Goal: Answer question/provide support

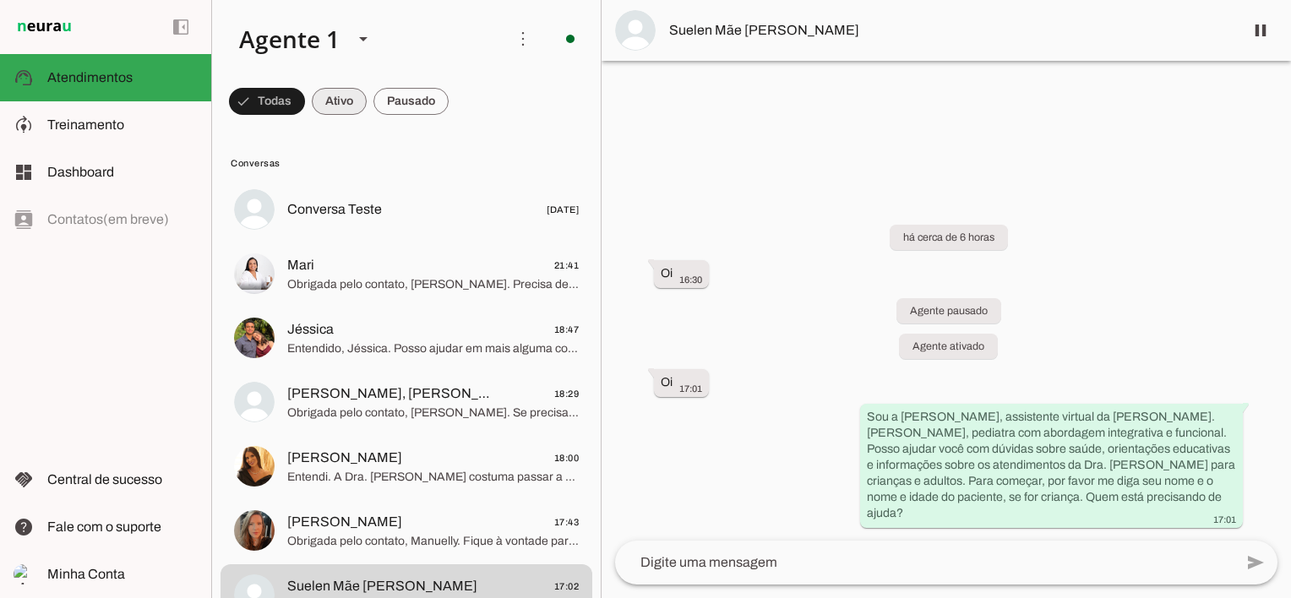
click at [335, 91] on span at bounding box center [339, 101] width 55 height 41
click at [270, 101] on span at bounding box center [259, 101] width 61 height 41
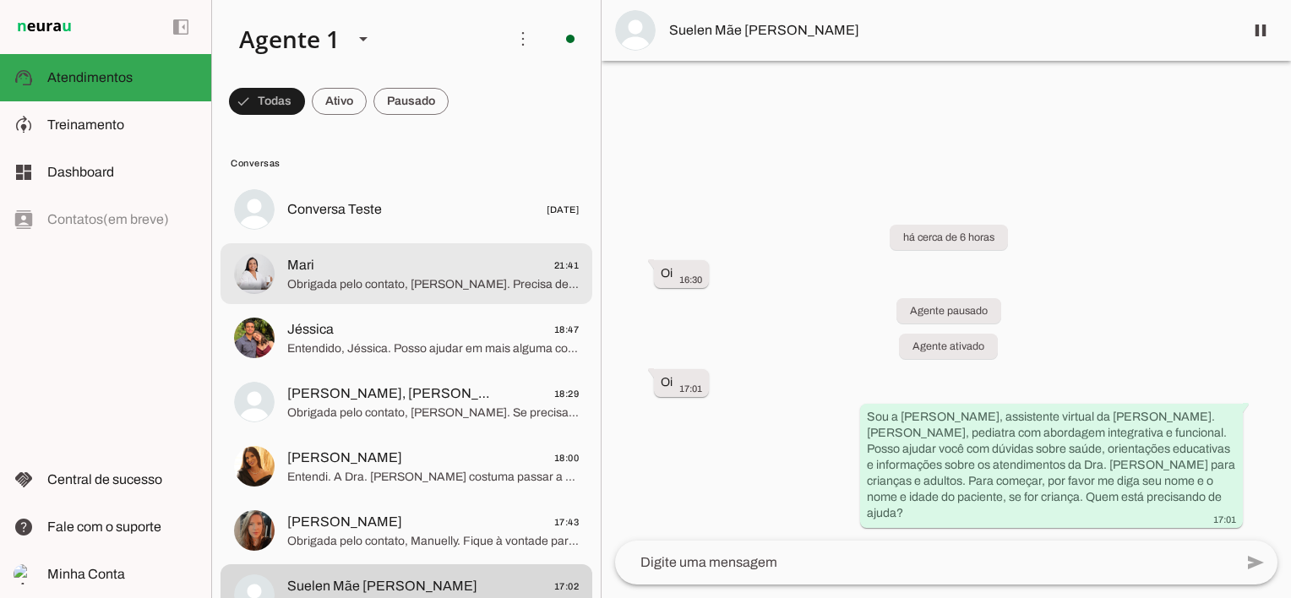
click at [450, 286] on span "Obrigada pelo contato, [PERSON_NAME]. Precisa de mais alguma coisa para ajudar …" at bounding box center [432, 284] width 291 height 17
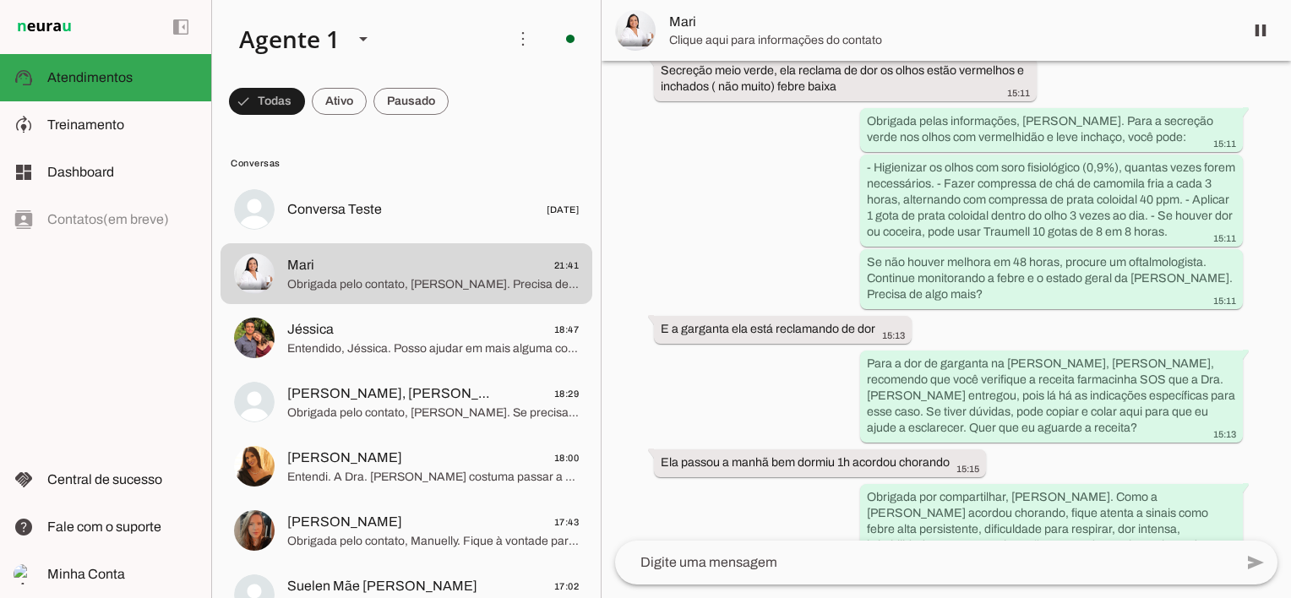
scroll to position [9362, 0]
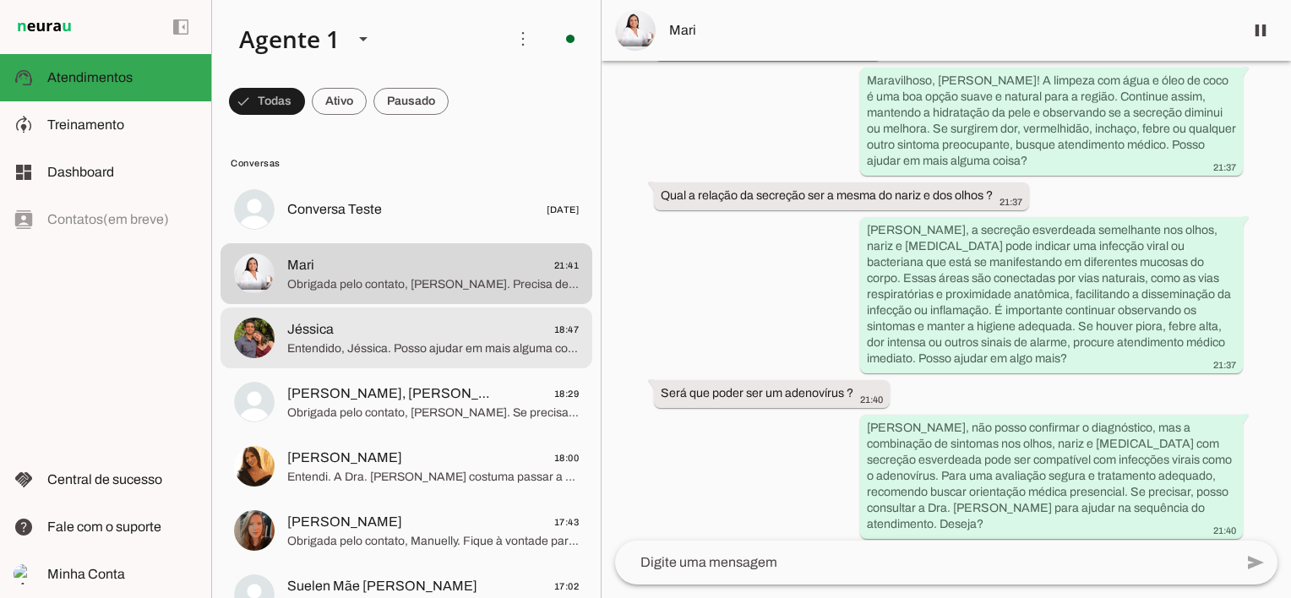
click at [299, 334] on span "Jéssica" at bounding box center [310, 329] width 46 height 20
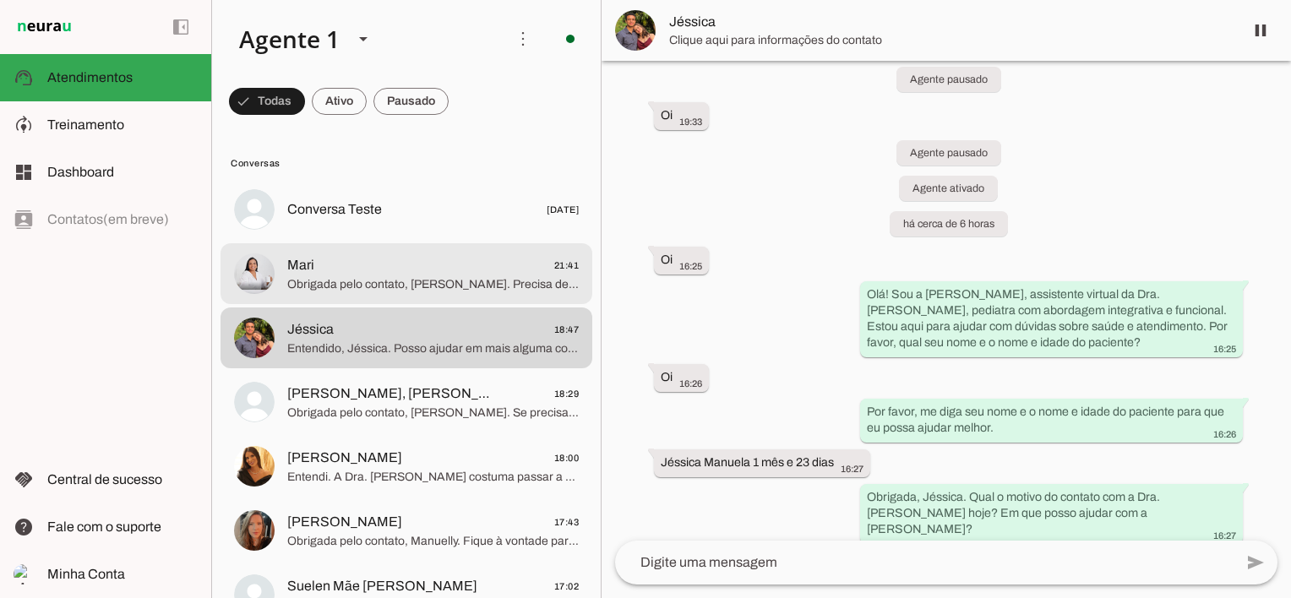
scroll to position [307, 0]
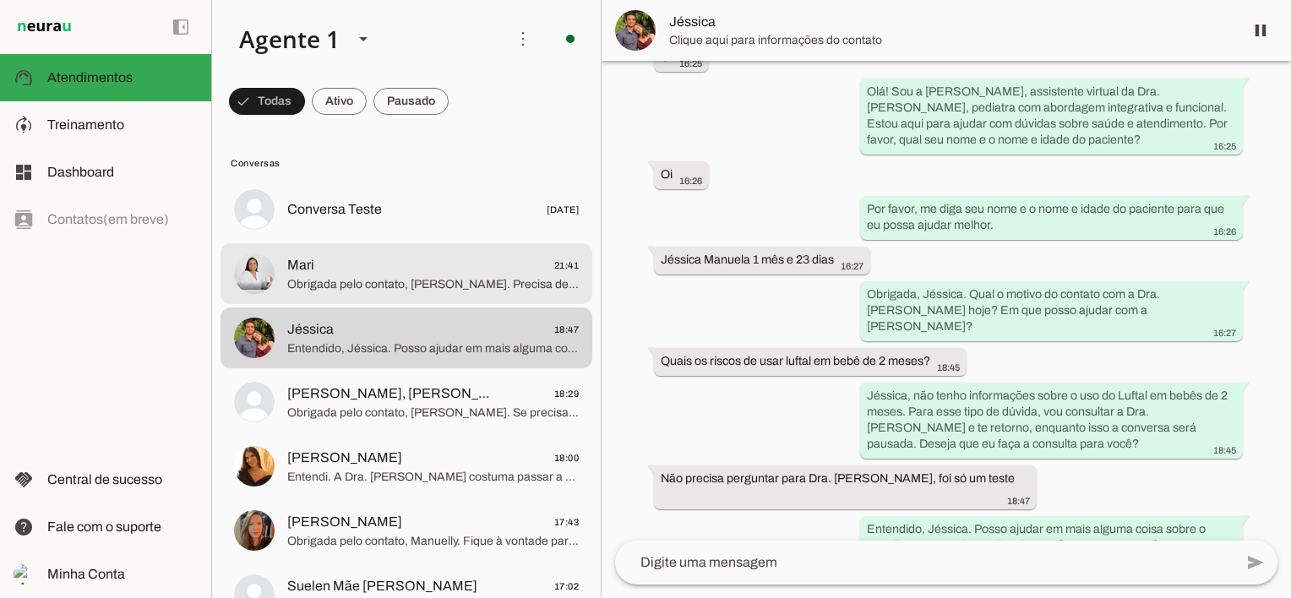
click at [298, 269] on span "Mari" at bounding box center [300, 265] width 27 height 20
click at [341, 101] on span at bounding box center [339, 101] width 55 height 41
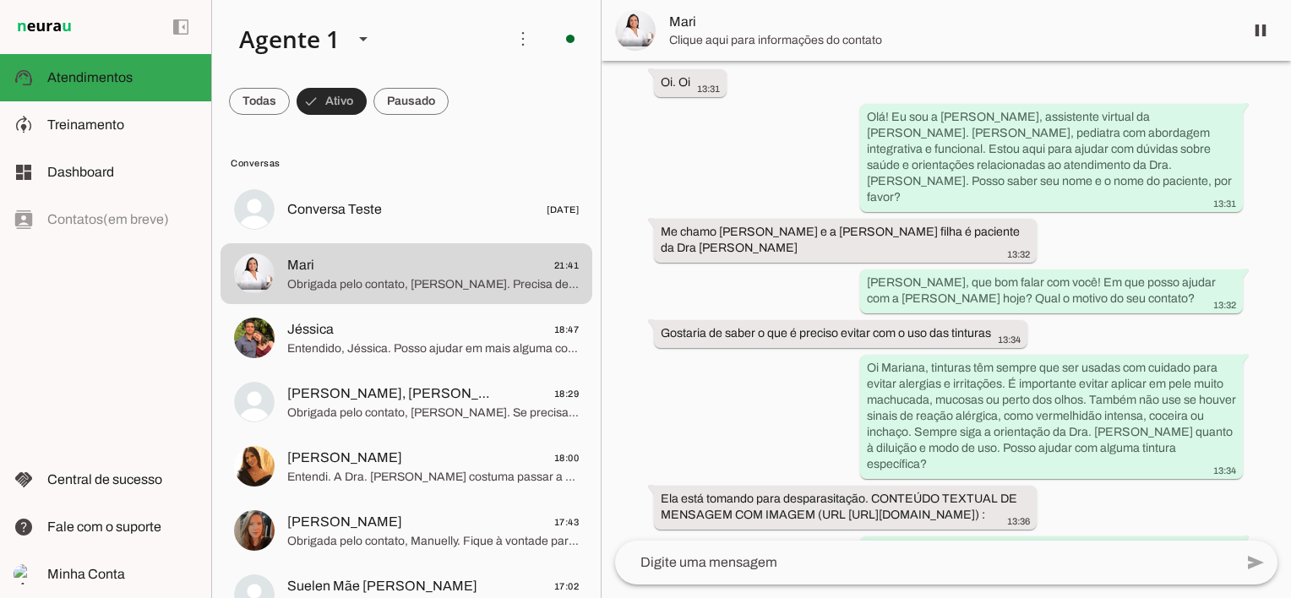
scroll to position [9362, 0]
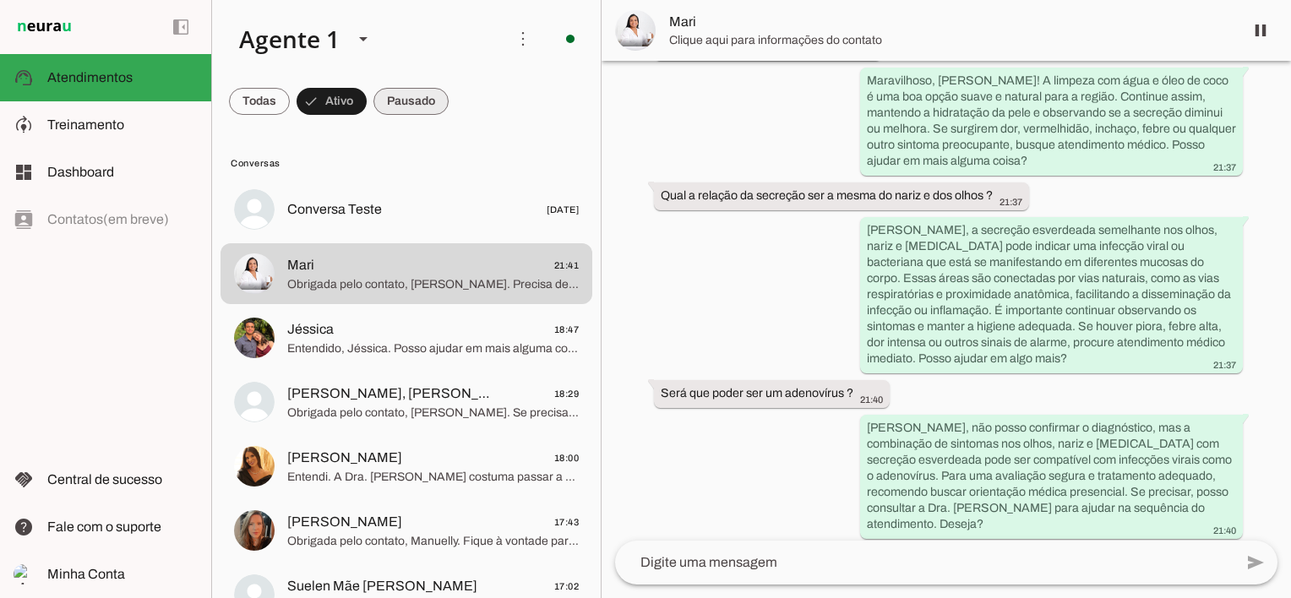
click at [402, 95] on span at bounding box center [410, 101] width 75 height 41
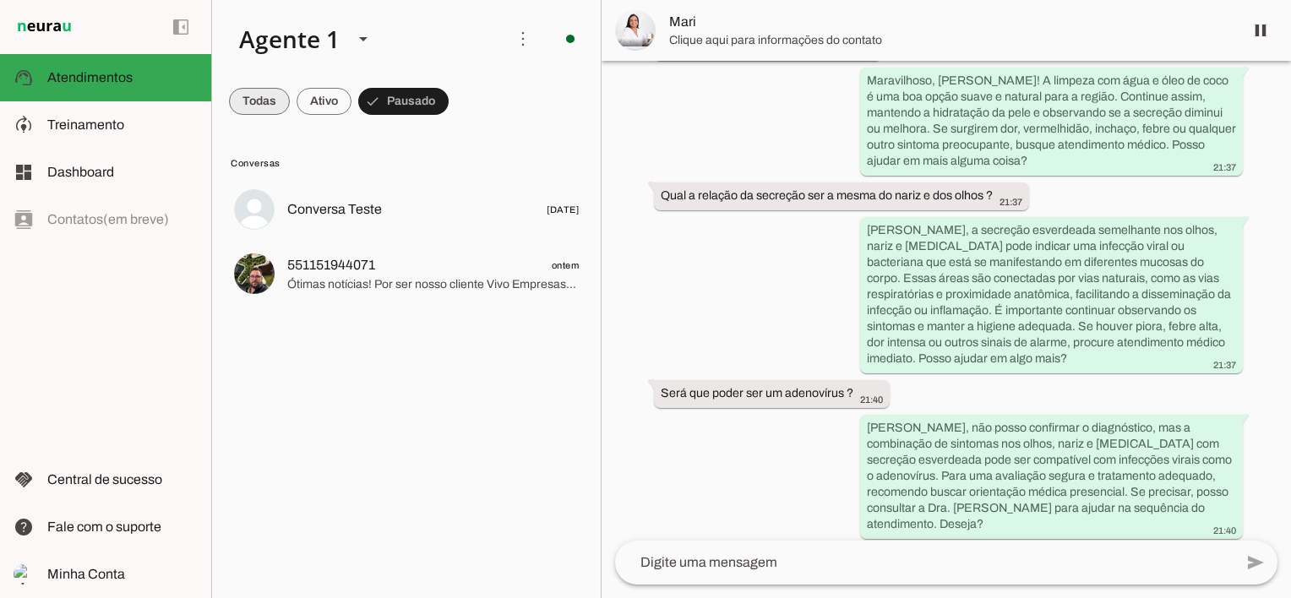
click at [270, 98] on span at bounding box center [259, 101] width 61 height 41
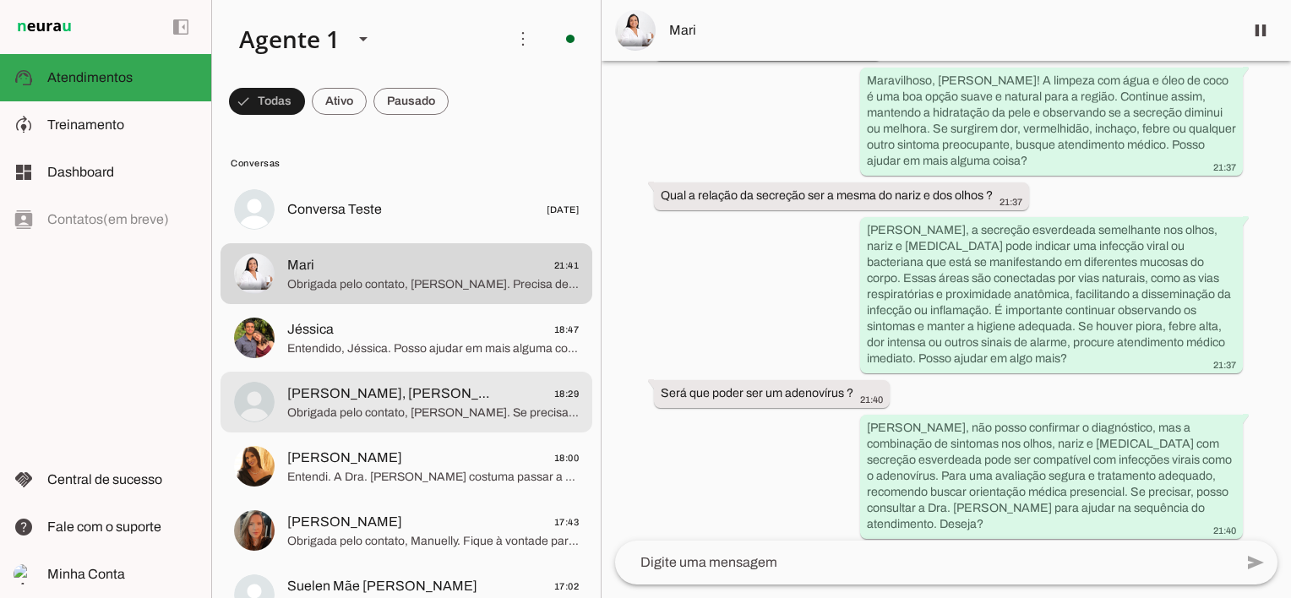
click at [390, 409] on span "Obrigada pelo contato, [PERSON_NAME]. Se precisar de algo mais, estou aqui para…" at bounding box center [432, 413] width 291 height 17
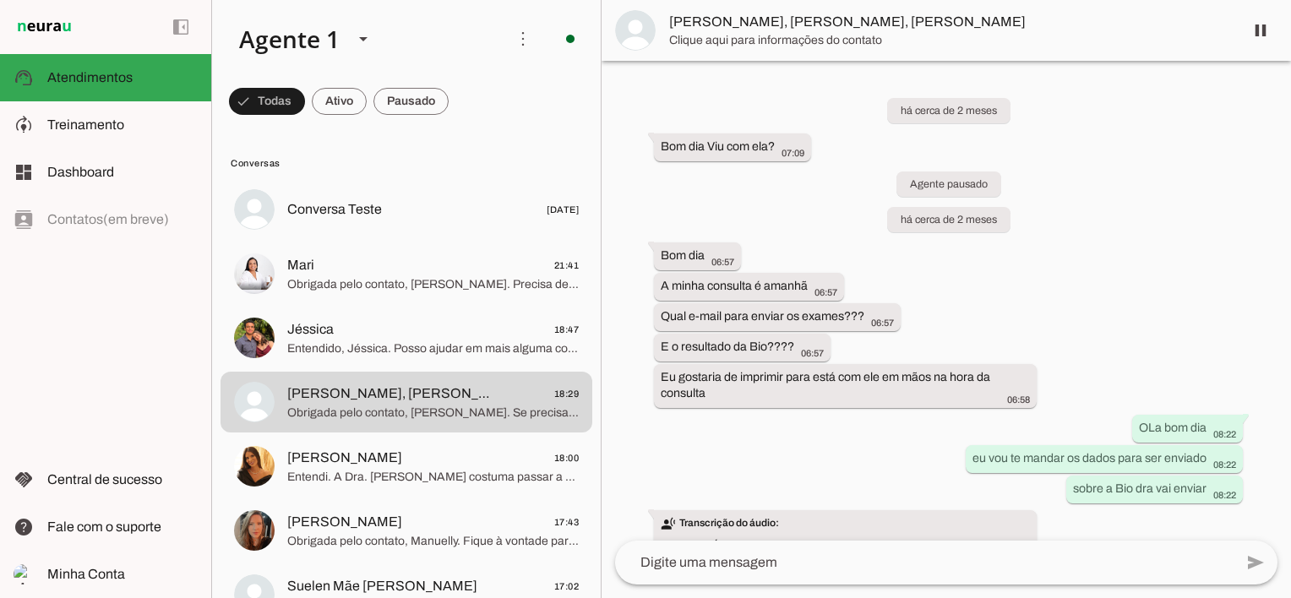
scroll to position [1863, 0]
